Goal: Check status

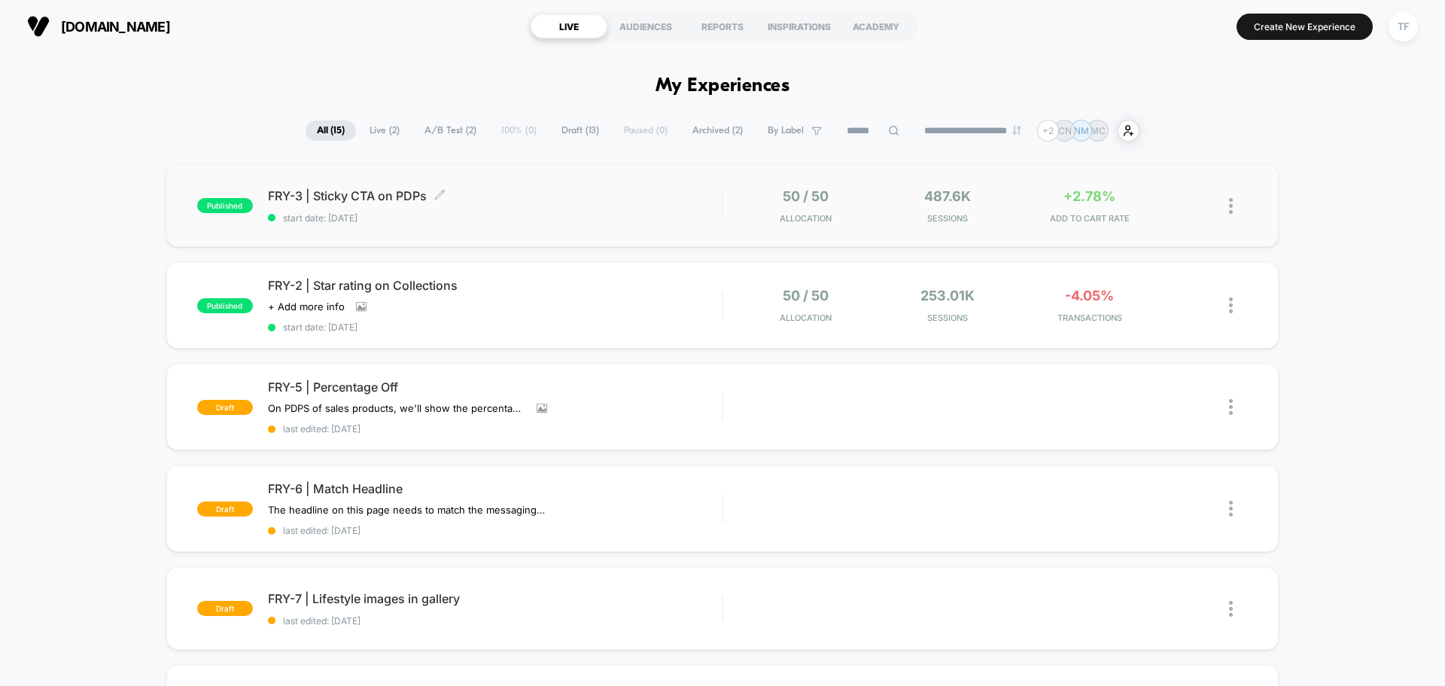
click at [568, 206] on div "FRY-3 | Sticky CTA on PDPs Click to edit experience details Click to edit exper…" at bounding box center [495, 205] width 454 height 35
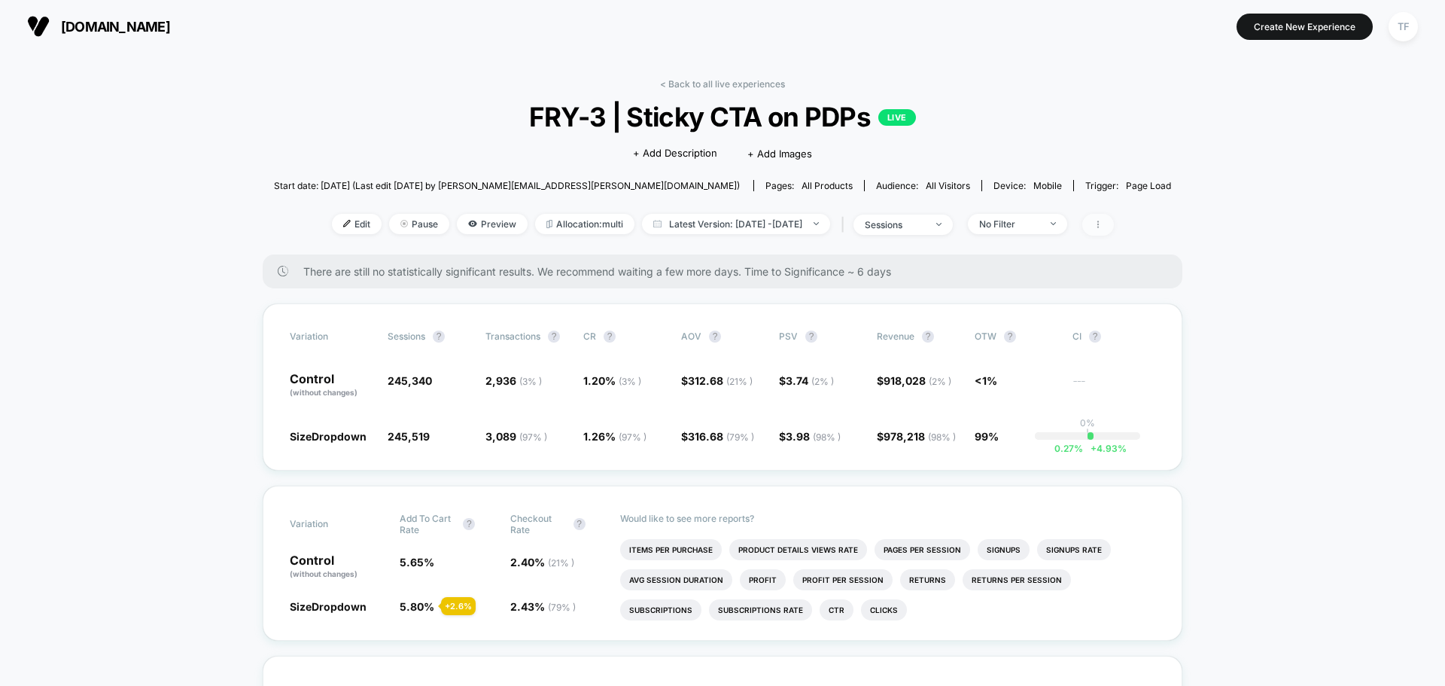
click at [1103, 225] on icon at bounding box center [1098, 224] width 9 height 9
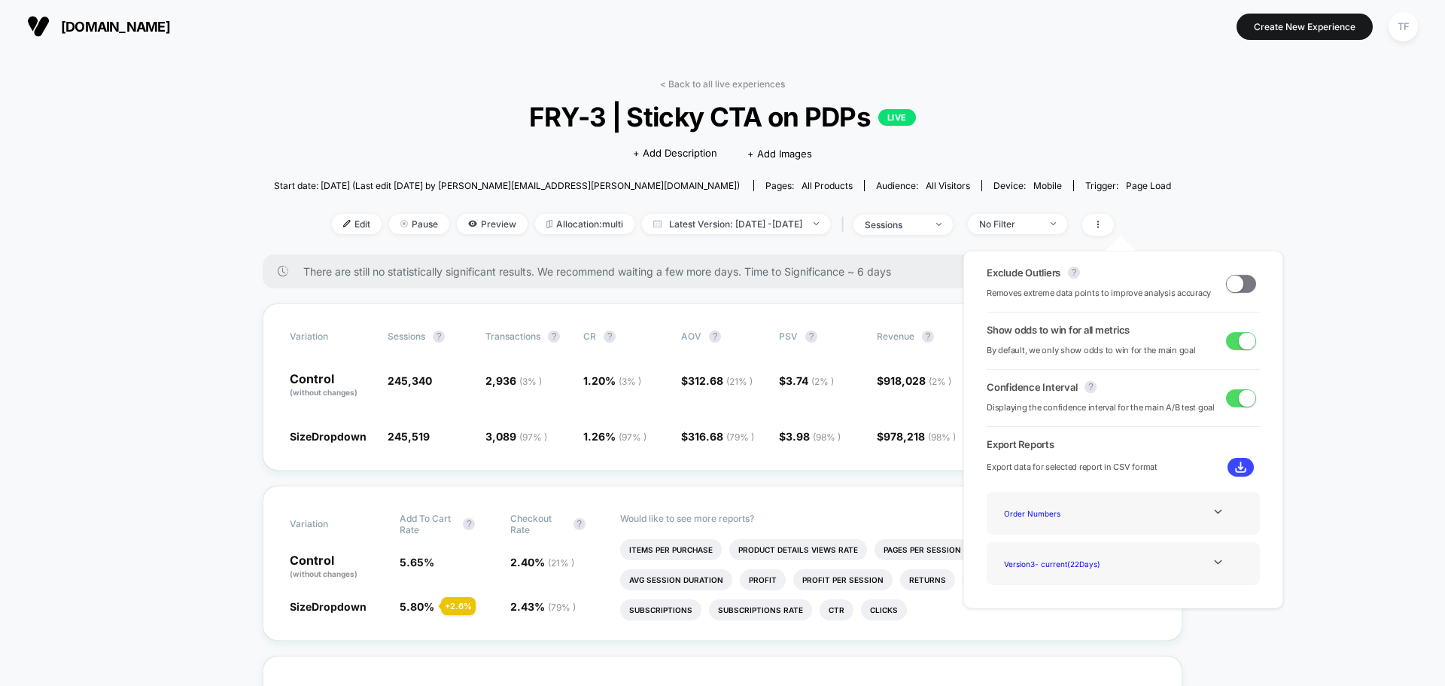
click at [1239, 468] on img at bounding box center [1240, 466] width 11 height 11
